Goal: Task Accomplishment & Management: Use online tool/utility

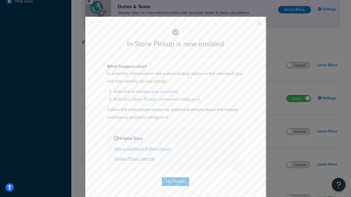
click at [251, 26] on button "button" at bounding box center [251, 25] width 1 height 1
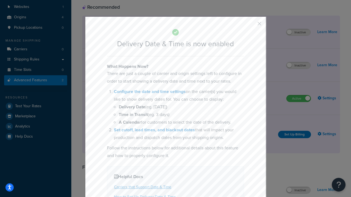
click at [251, 26] on button "button" at bounding box center [251, 25] width 1 height 1
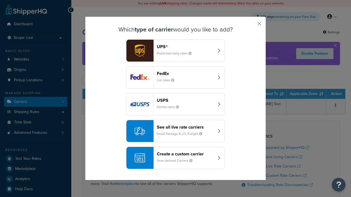
click at [176, 158] on div "Create a custom carrier User-defined Carriers" at bounding box center [185, 158] width 57 height 13
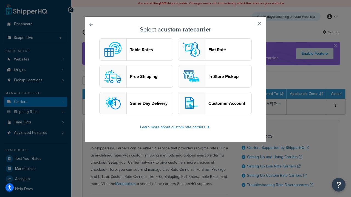
click at [215, 77] on header "In-Store Pickup" at bounding box center [229, 76] width 43 height 5
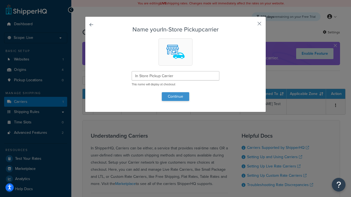
type input "In Store Pickup Carrier"
click at [176, 97] on button "Continue" at bounding box center [175, 96] width 27 height 9
